Goal: Book appointment/travel/reservation

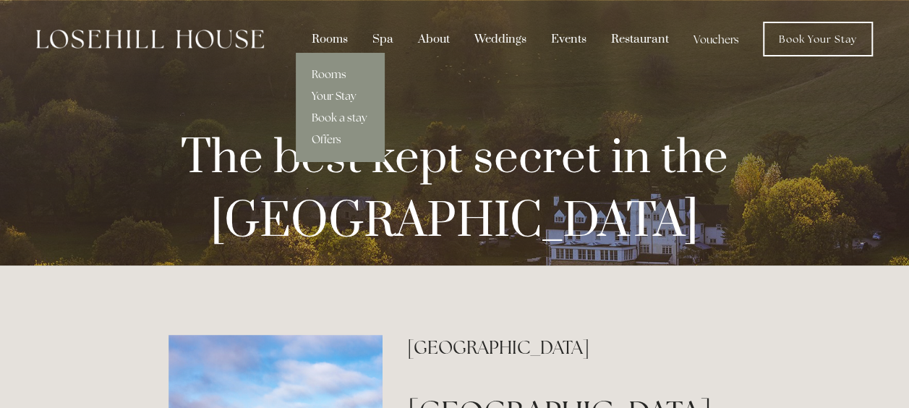
click at [331, 90] on link "Your Stay" at bounding box center [340, 96] width 88 height 22
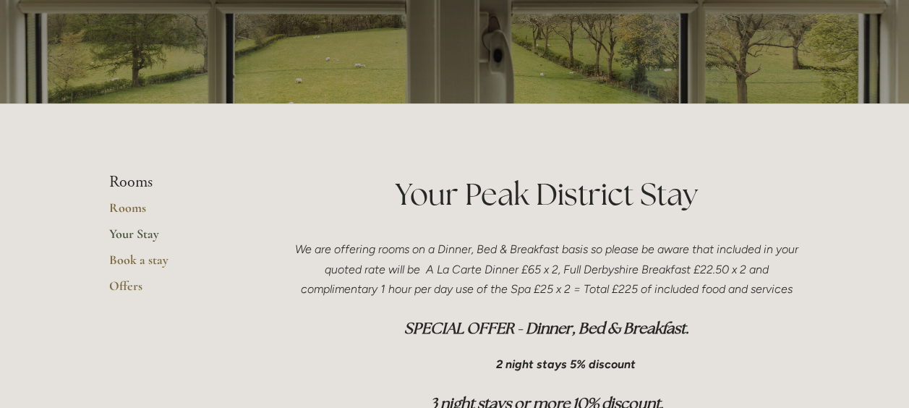
scroll to position [145, 0]
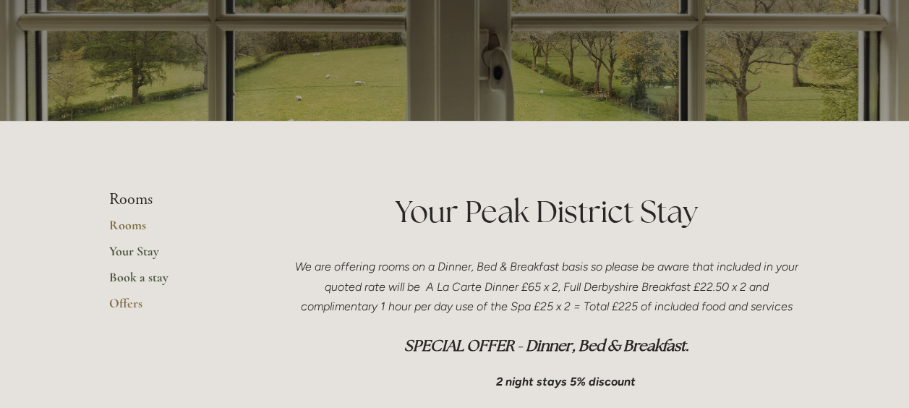
click at [135, 276] on link "Book a stay" at bounding box center [178, 282] width 138 height 26
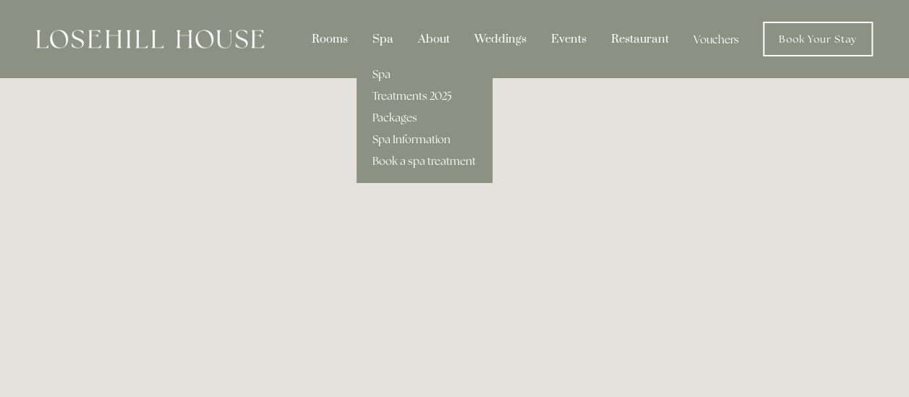
click at [391, 35] on div "Spa" at bounding box center [383, 38] width 43 height 27
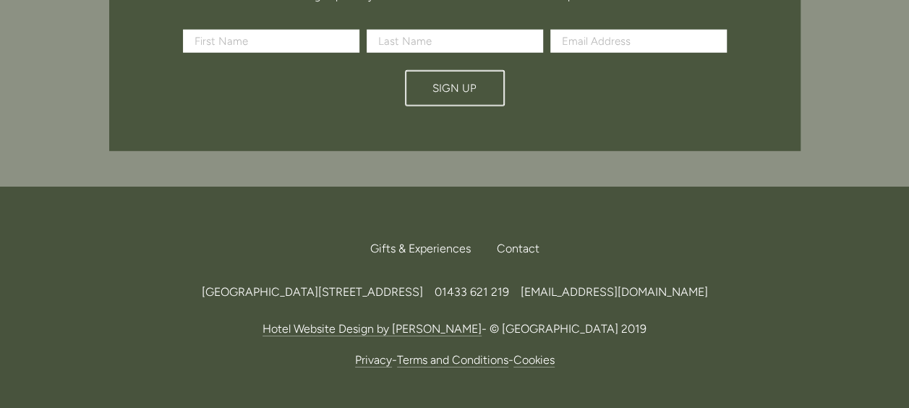
scroll to position [2082, 0]
